Goal: Information Seeking & Learning: Learn about a topic

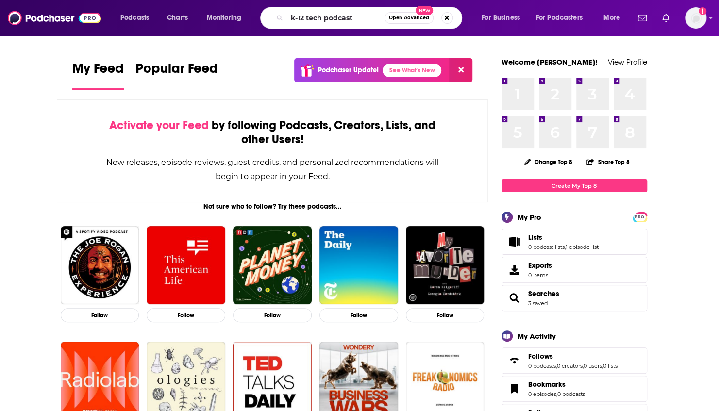
type input "k-12 tech podcast"
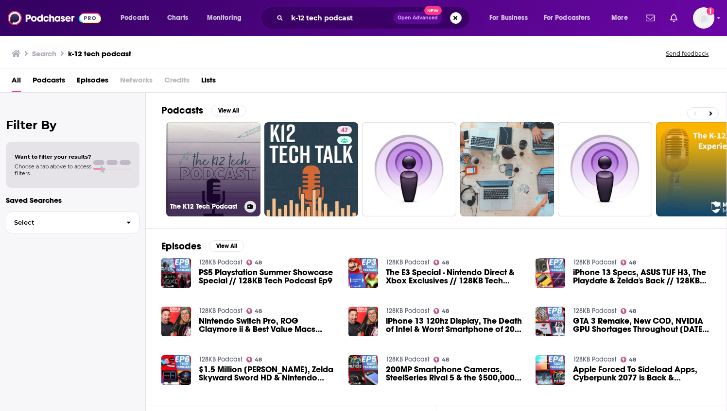
click at [227, 148] on link "The K12 Tech Podcast" at bounding box center [213, 169] width 94 height 94
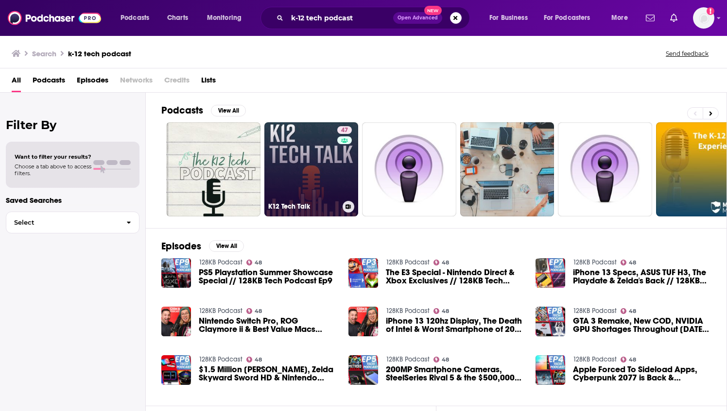
click at [317, 162] on link "47 K12 Tech Talk" at bounding box center [311, 169] width 94 height 94
